Goal: Information Seeking & Learning: Get advice/opinions

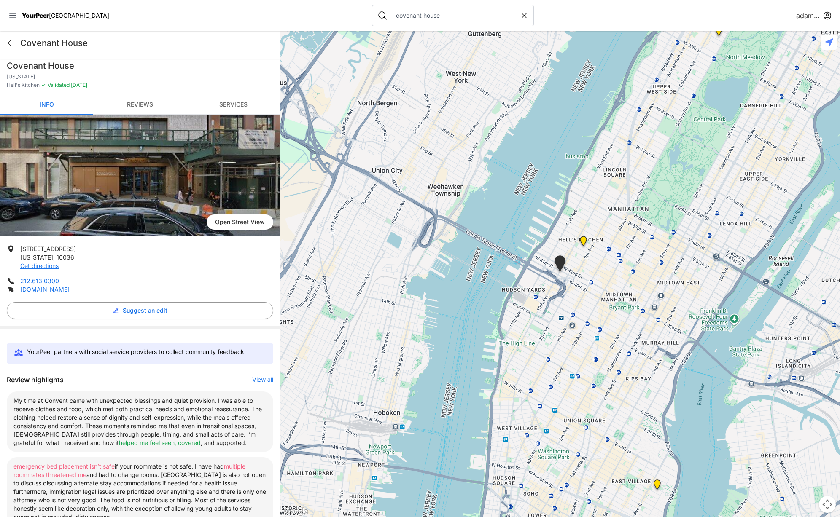
scroll to position [136, 0]
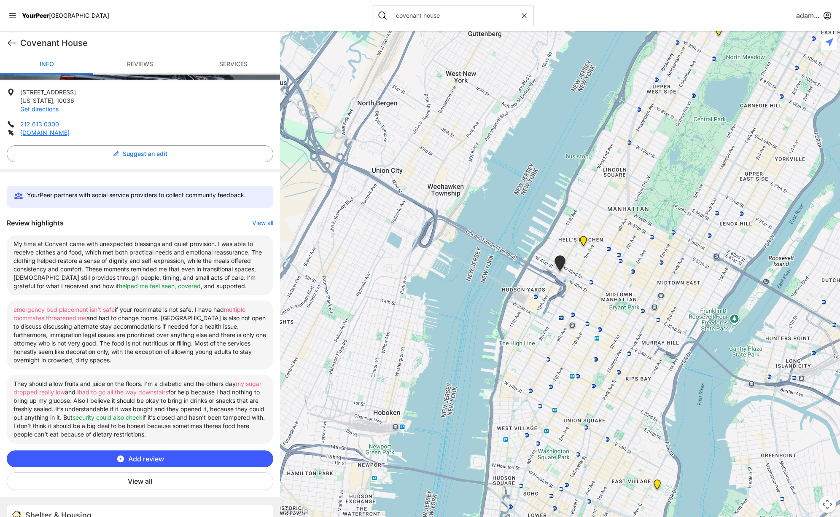
click at [148, 67] on link "Reviews" at bounding box center [139, 65] width 93 height 20
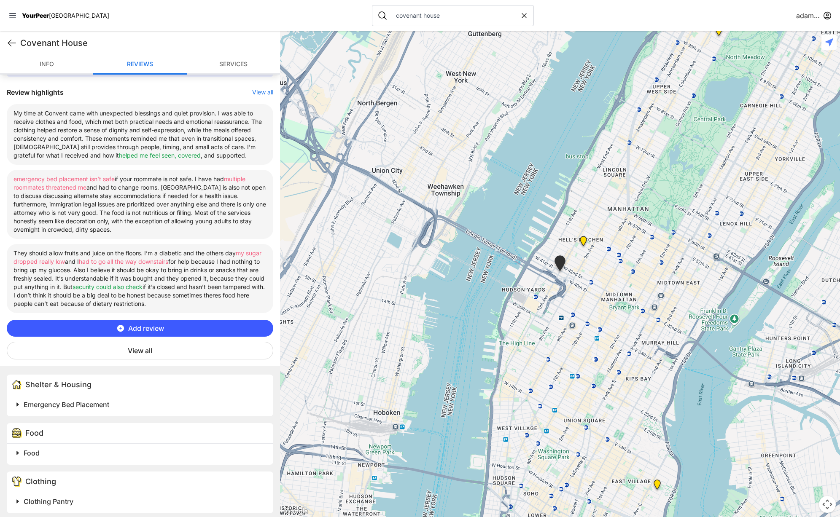
scroll to position [295, 0]
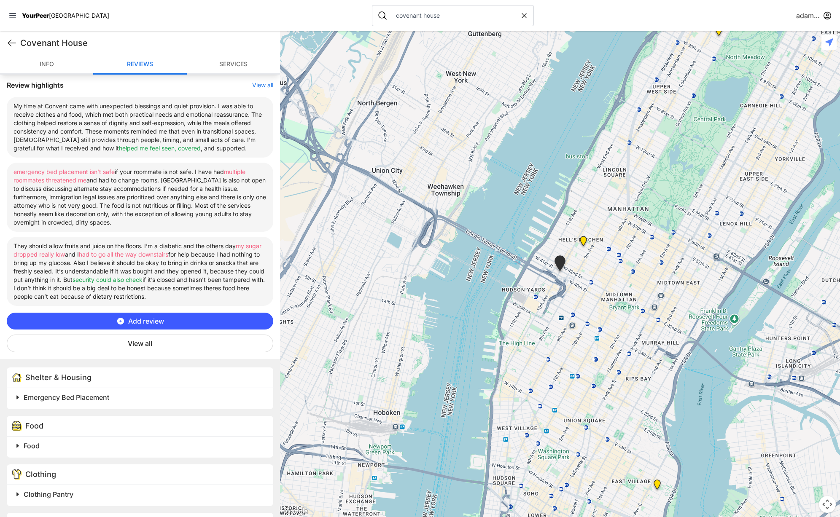
click at [156, 344] on button "View all" at bounding box center [140, 344] width 266 height 18
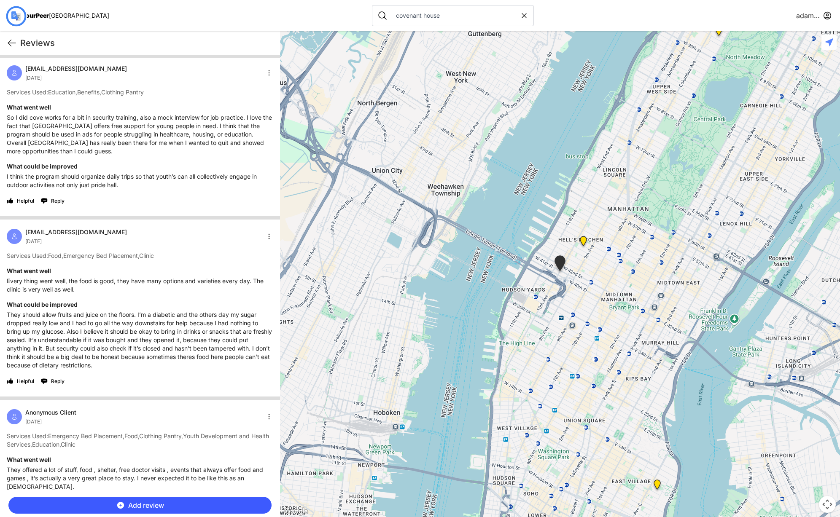
scroll to position [0, 0]
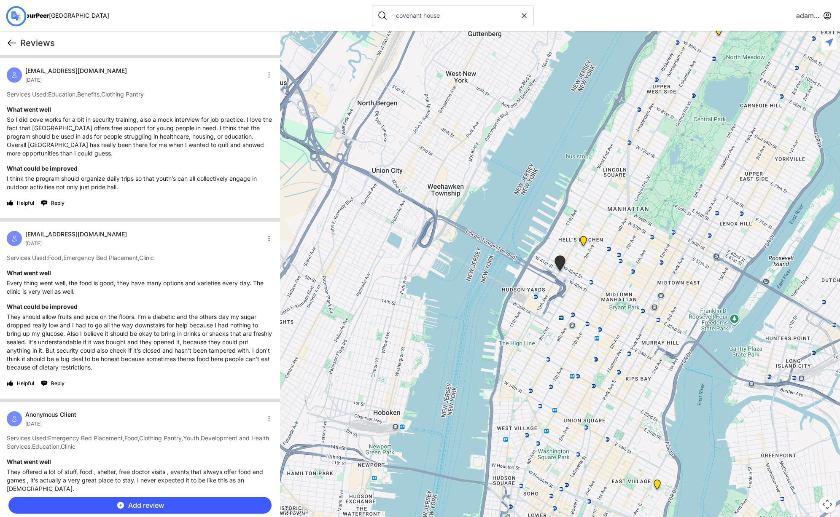
click at [11, 40] on icon at bounding box center [12, 43] width 10 height 10
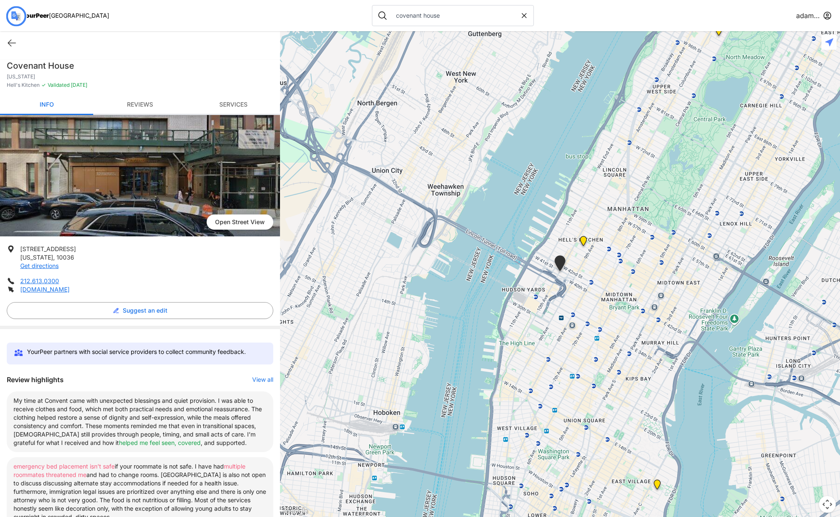
click at [28, 491] on font "and had to change rooms. [GEOGRAPHIC_DATA] is also not open to discuss discussi…" at bounding box center [139, 495] width 252 height 49
click at [391, 19] on input "covenant house" at bounding box center [455, 15] width 129 height 8
click at [401, 13] on input "Rising gounrd" at bounding box center [455, 15] width 129 height 8
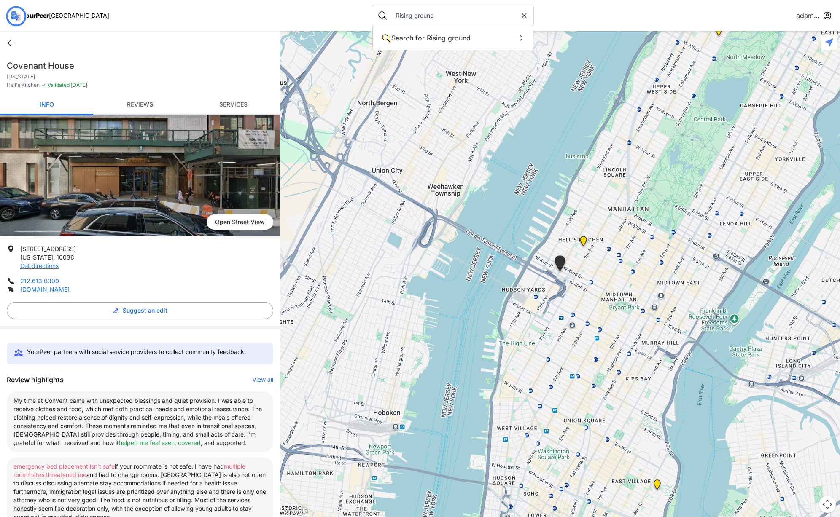
type input "Rising ground"
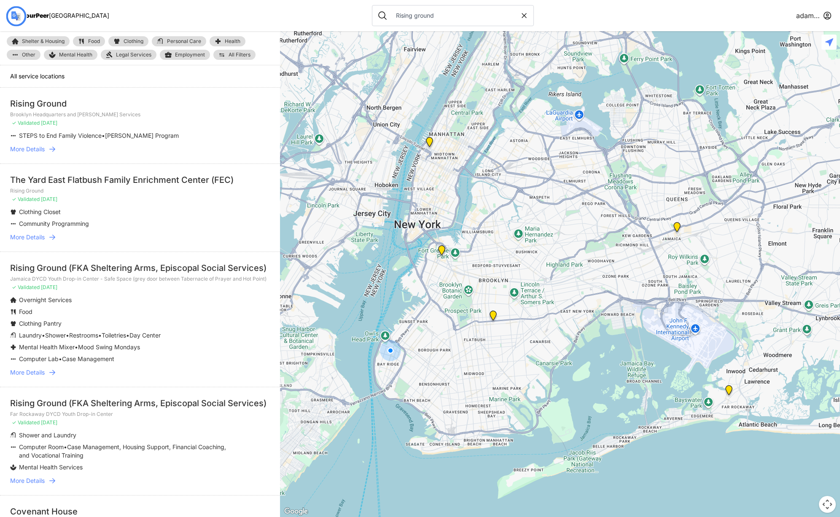
click at [54, 371] on icon at bounding box center [52, 372] width 6 height 5
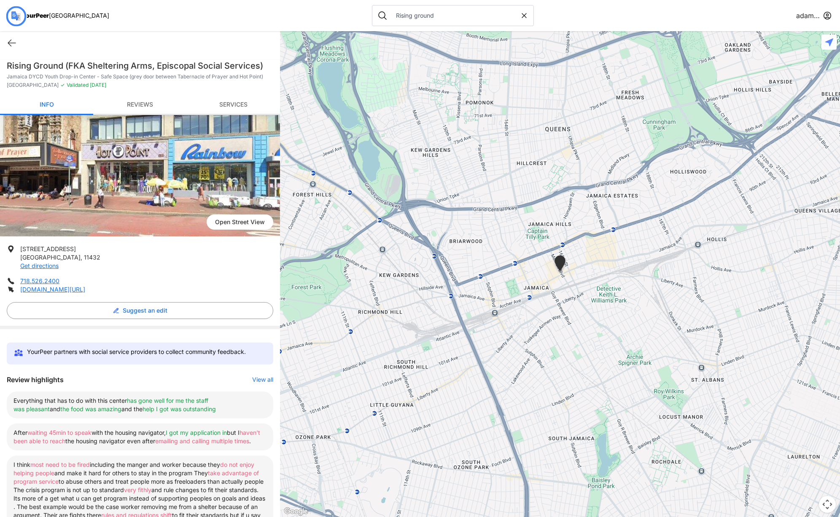
click at [150, 99] on link "Reviews" at bounding box center [139, 105] width 93 height 20
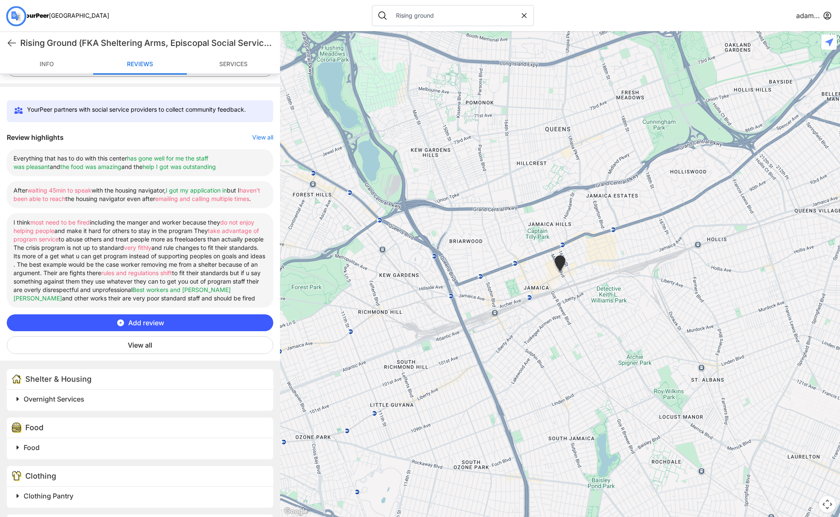
scroll to position [295, 0]
